Goal: Complete application form: Complete application form

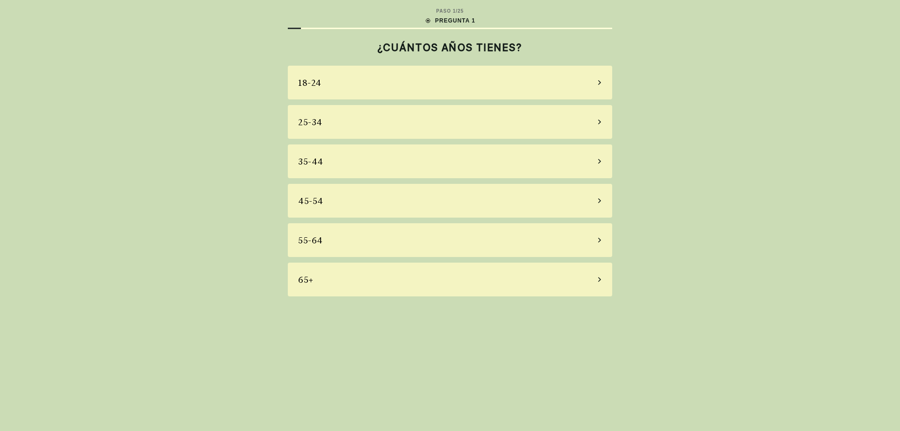
click at [575, 239] on div "55-64" at bounding box center [450, 240] width 324 height 34
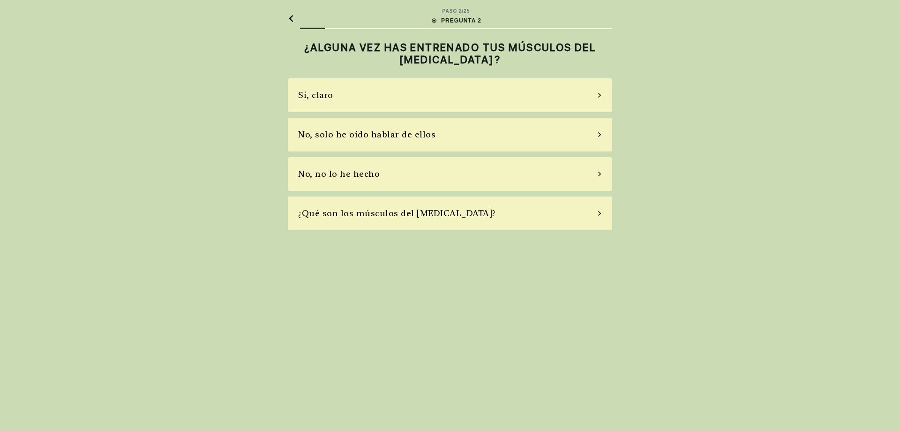
click at [586, 174] on div "No, no lo he hecho" at bounding box center [450, 174] width 324 height 34
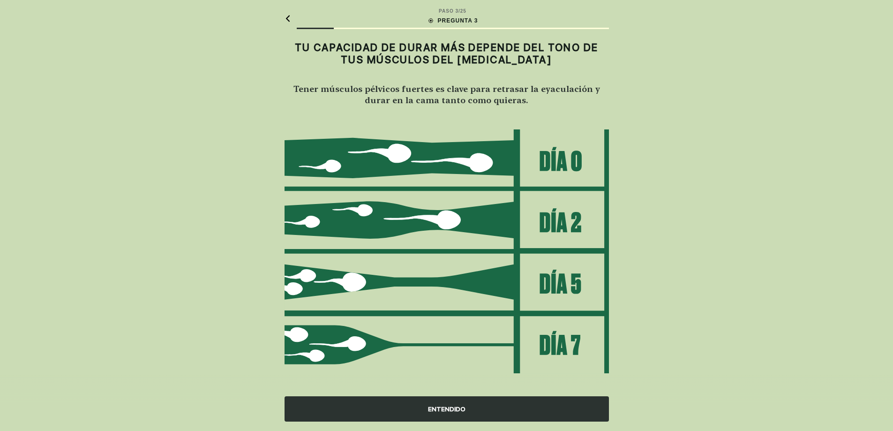
scroll to position [7, 0]
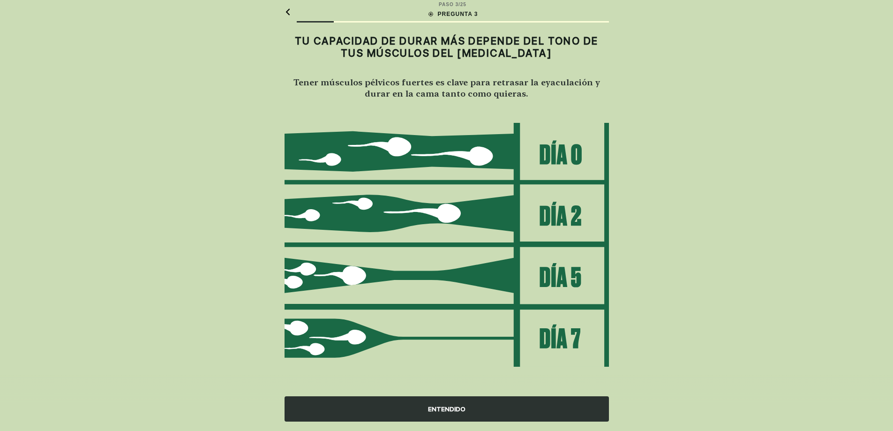
click at [445, 407] on div "ENTENDIDO" at bounding box center [447, 408] width 324 height 25
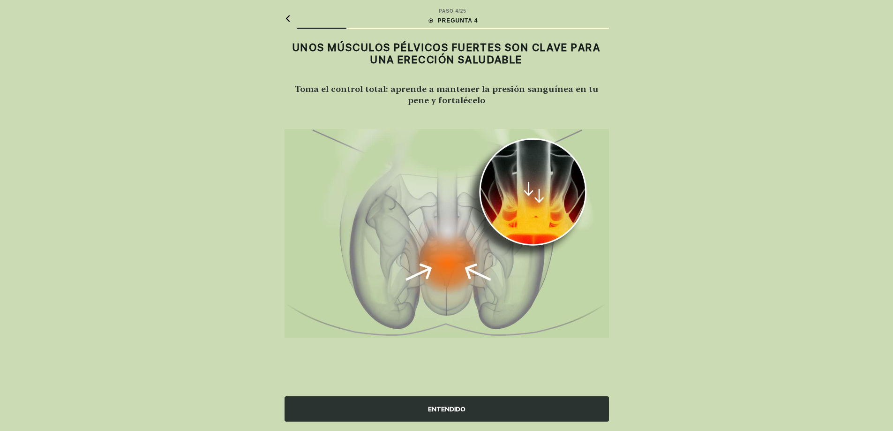
scroll to position [0, 0]
click at [445, 407] on div "ENTENDIDO" at bounding box center [450, 408] width 324 height 25
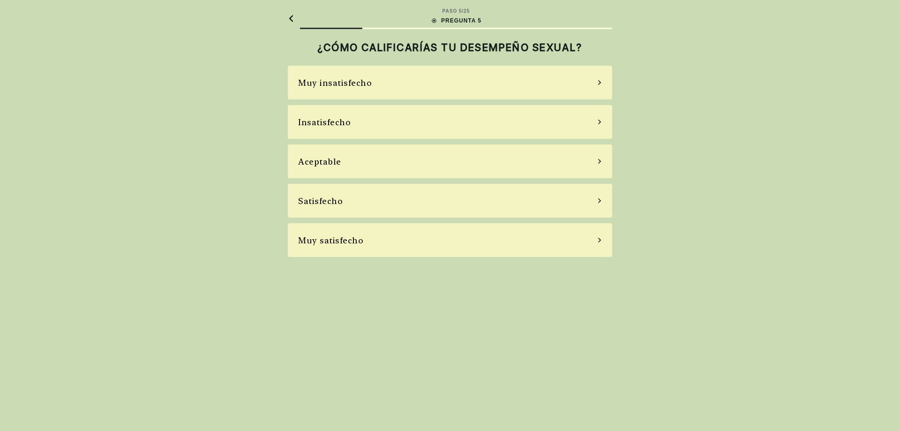
click at [341, 163] on div "Aceptable" at bounding box center [450, 161] width 324 height 34
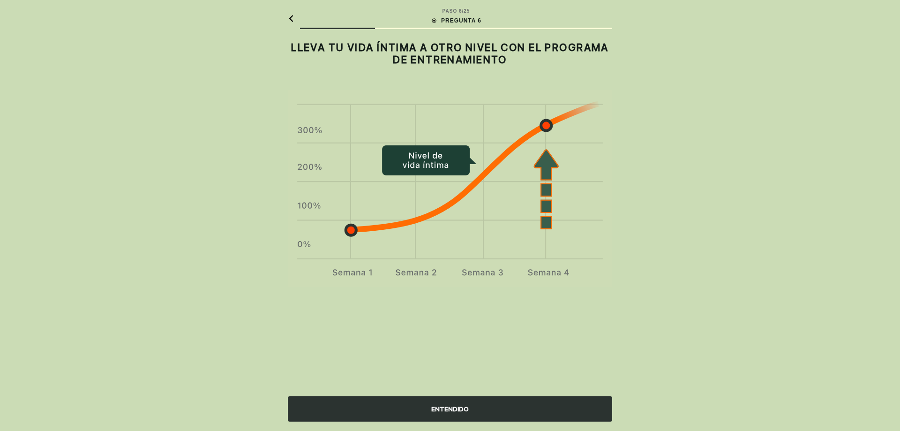
click at [470, 405] on div "ENTENDIDO" at bounding box center [450, 408] width 324 height 25
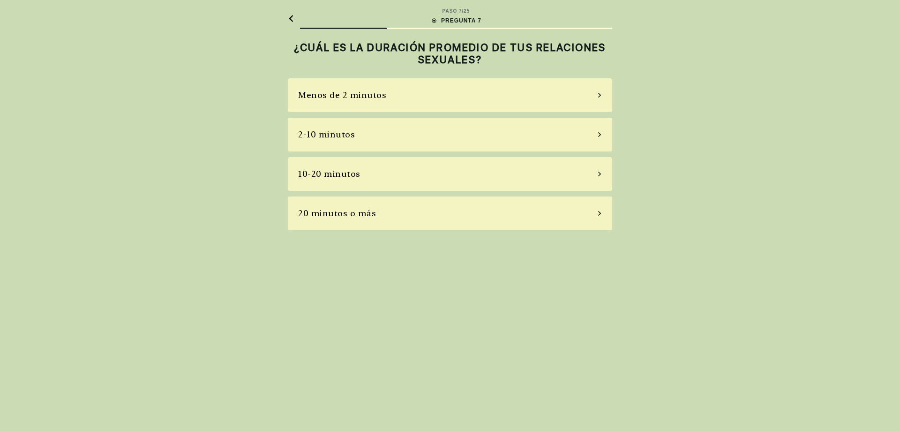
click at [366, 172] on div "10-20 minutos" at bounding box center [450, 174] width 324 height 34
click at [345, 133] on div "A veces" at bounding box center [450, 135] width 324 height 34
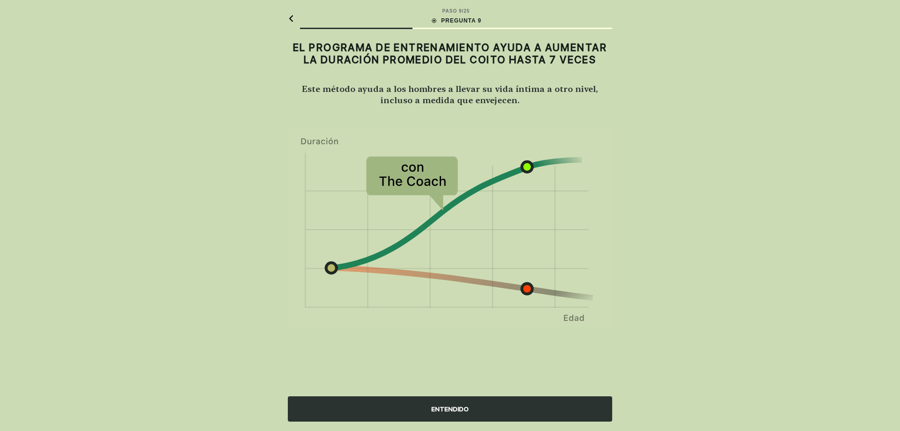
click at [455, 405] on div "ENTENDIDO" at bounding box center [450, 408] width 324 height 25
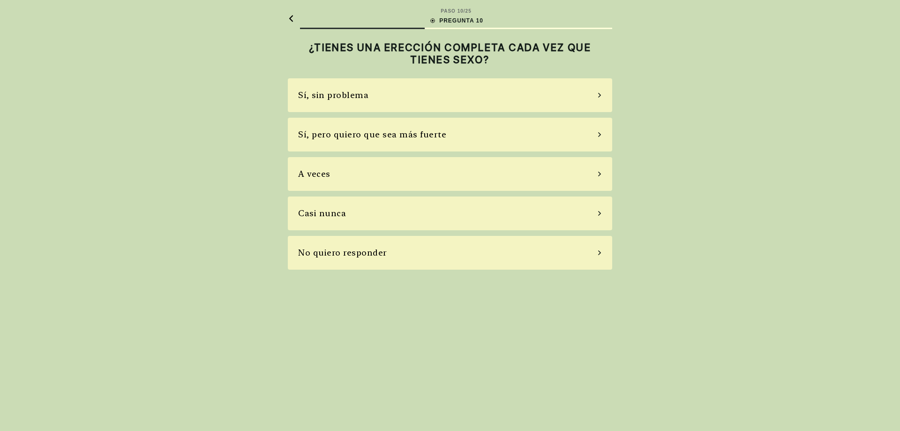
click at [380, 181] on div "A veces" at bounding box center [450, 174] width 324 height 34
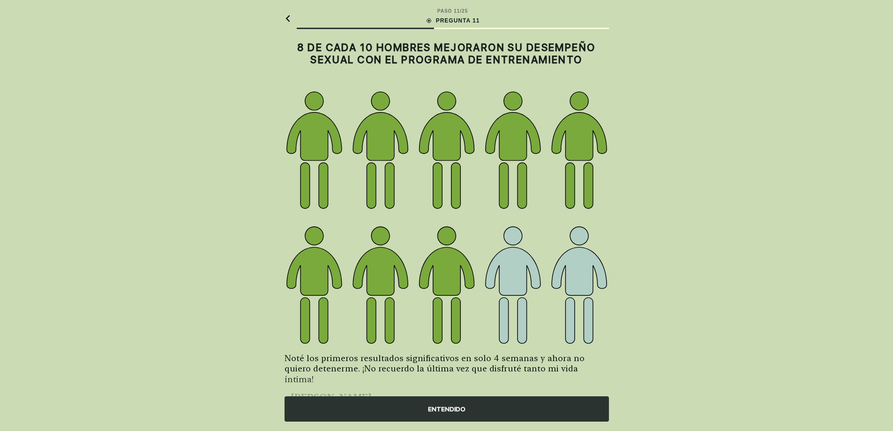
click at [385, 407] on div "ENTENDIDO" at bounding box center [447, 408] width 324 height 25
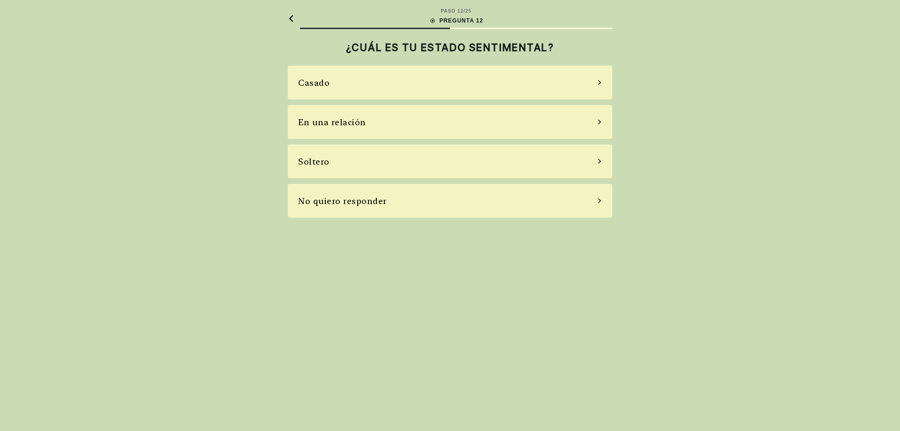
click at [327, 84] on div "Casado" at bounding box center [313, 82] width 31 height 13
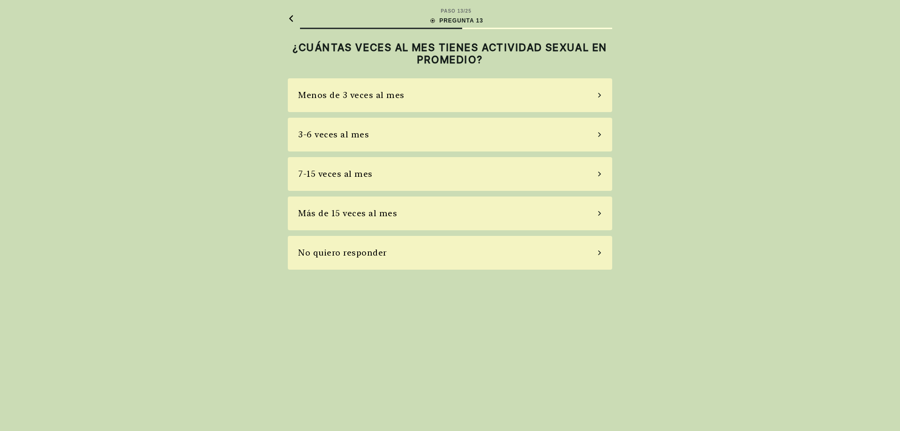
click at [345, 137] on div "3-6 veces al mes" at bounding box center [333, 134] width 71 height 13
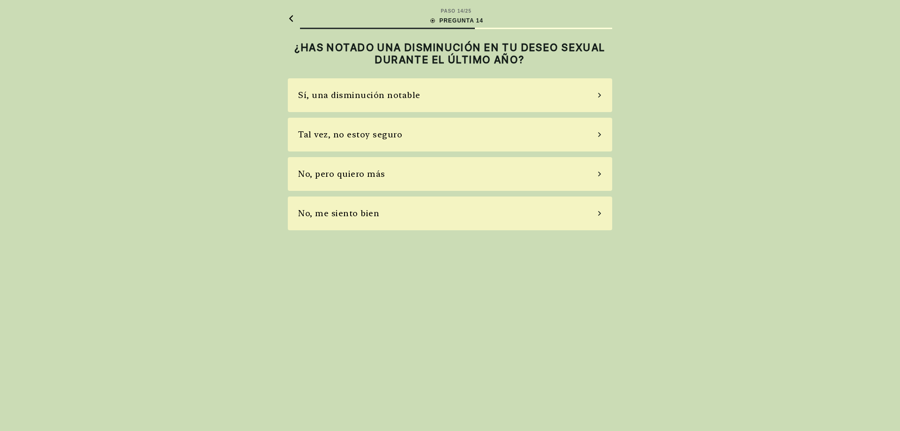
click at [359, 212] on div "No, me siento bien" at bounding box center [338, 213] width 81 height 13
click at [346, 175] on div "No, no tomo" at bounding box center [325, 173] width 54 height 13
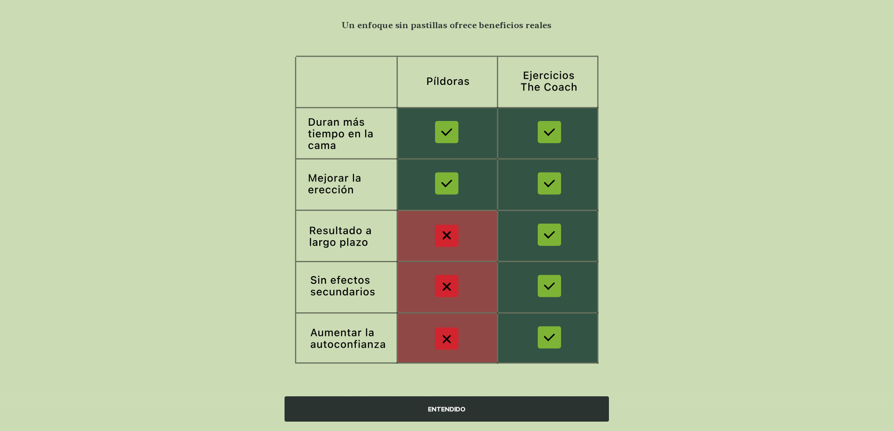
scroll to position [67, 0]
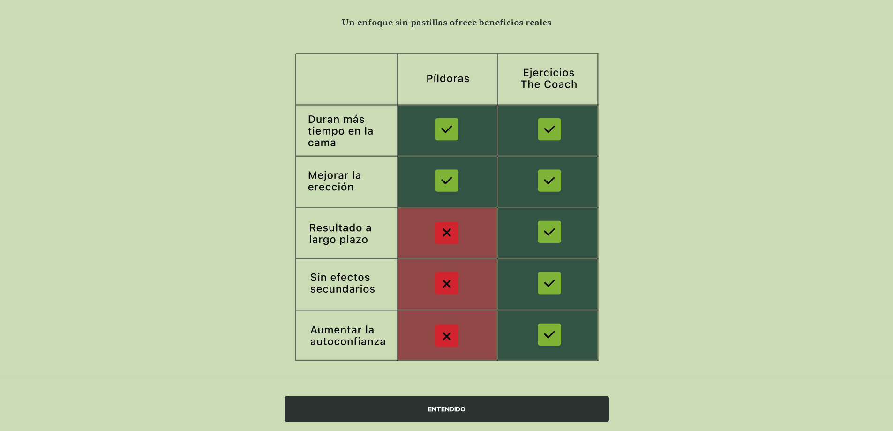
click at [437, 410] on div "ENTENDIDO" at bounding box center [447, 408] width 324 height 25
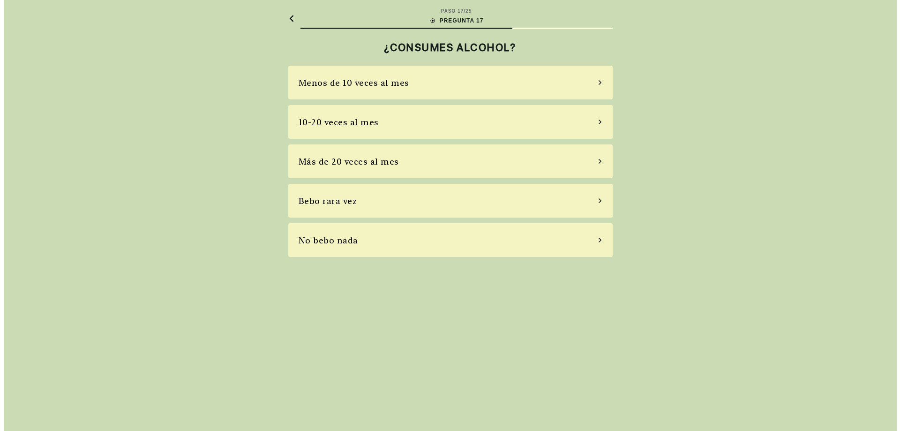
scroll to position [0, 0]
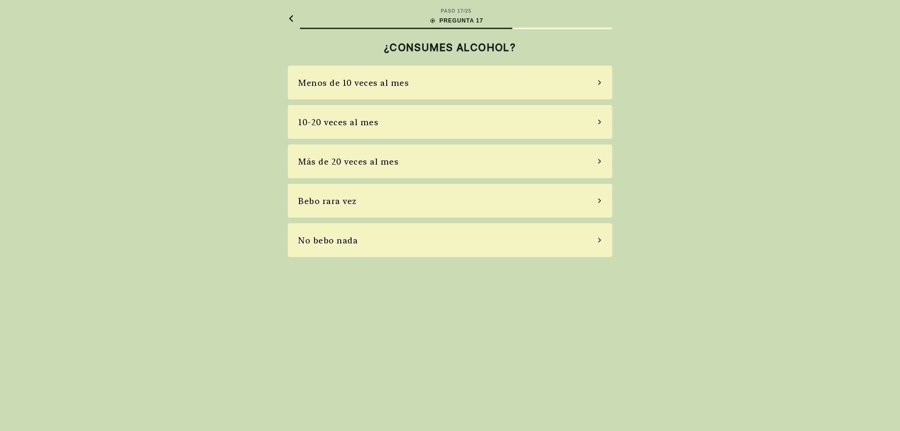
click at [359, 199] on div "Bebo rara vez" at bounding box center [450, 201] width 324 height 34
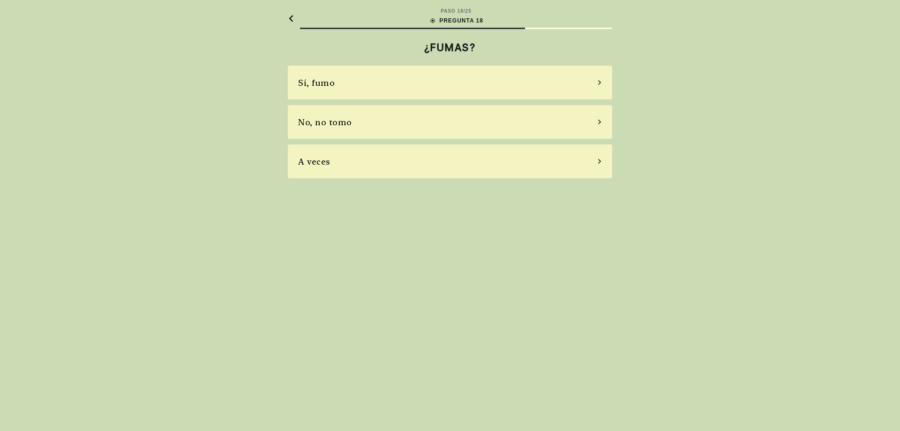
click at [369, 123] on div "No, no tomo" at bounding box center [450, 122] width 324 height 34
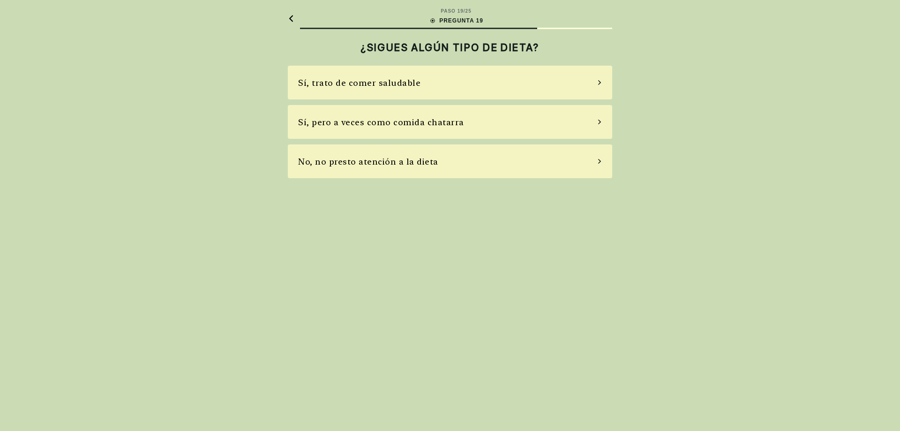
click at [393, 86] on div "Sí, trato de comer saludable" at bounding box center [359, 82] width 122 height 13
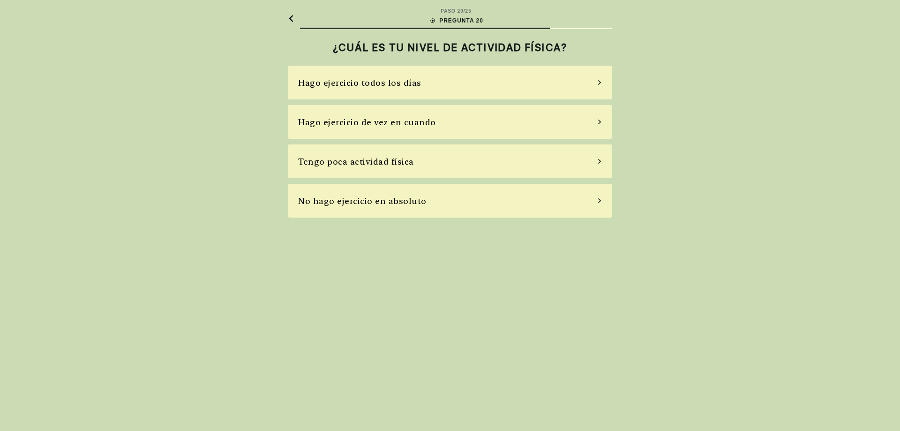
click at [396, 162] on div "Tengo poca actividad física" at bounding box center [356, 161] width 116 height 13
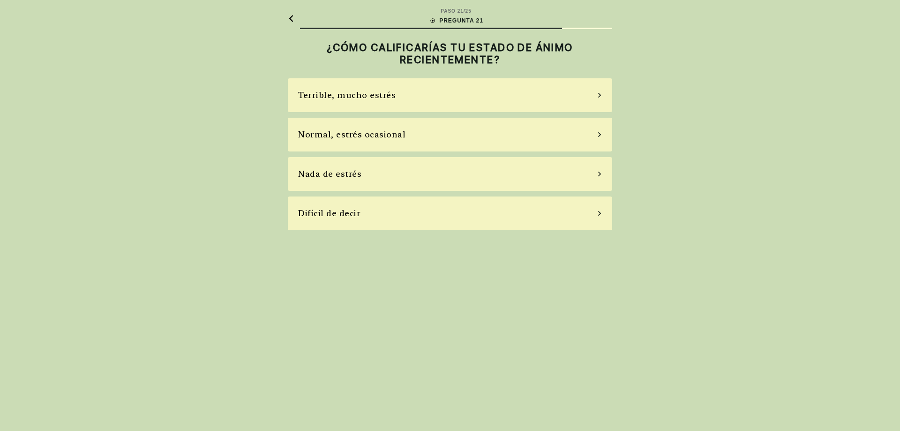
click at [386, 133] on div "Normal, estrés ocasional" at bounding box center [351, 134] width 107 height 13
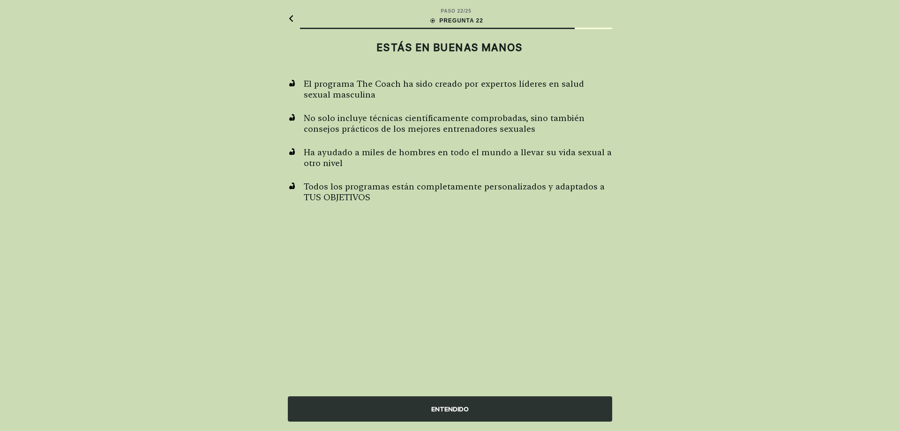
click at [436, 406] on div "ENTENDIDO" at bounding box center [450, 408] width 324 height 25
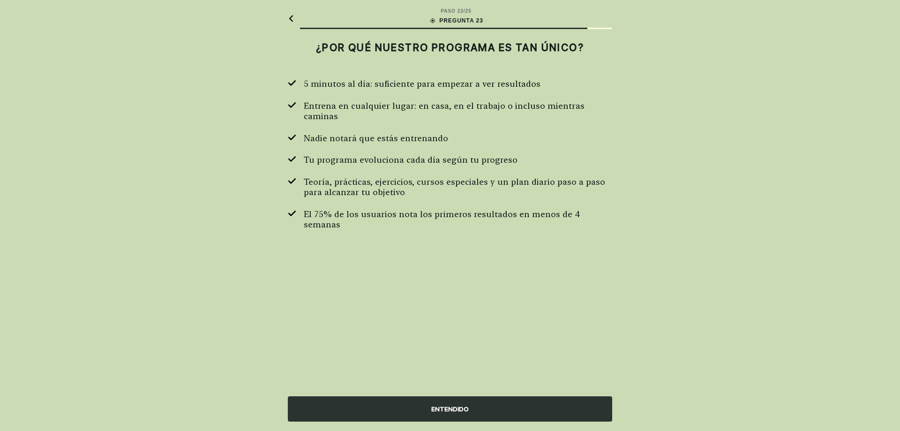
click at [436, 406] on div "ENTENDIDO" at bounding box center [450, 408] width 324 height 25
